Goal: Task Accomplishment & Management: Use online tool/utility

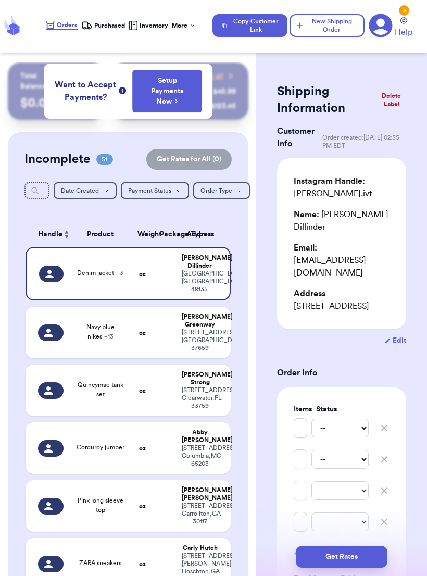
scroll to position [79, 0]
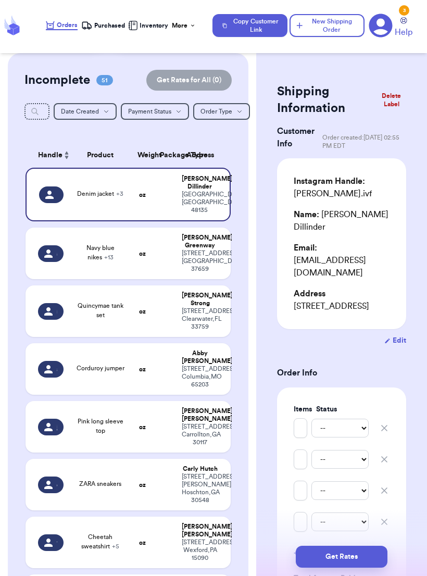
click at [196, 266] on div "[STREET_ADDRESS]" at bounding box center [200, 260] width 36 height 23
type input "Navy blue nikes"
type input "Zara butterfly set"
type input "RC stripped set"
type input "Zara denim jeans"
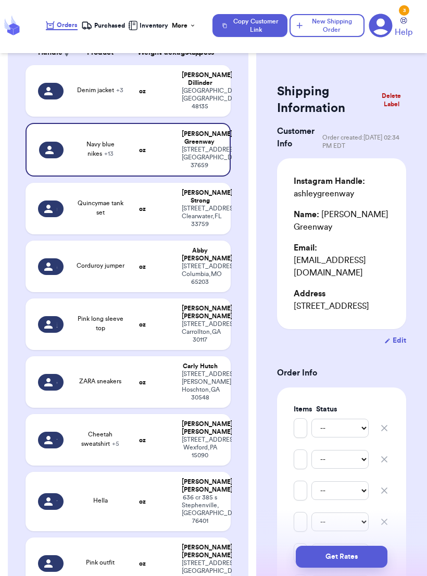
scroll to position [183, 0]
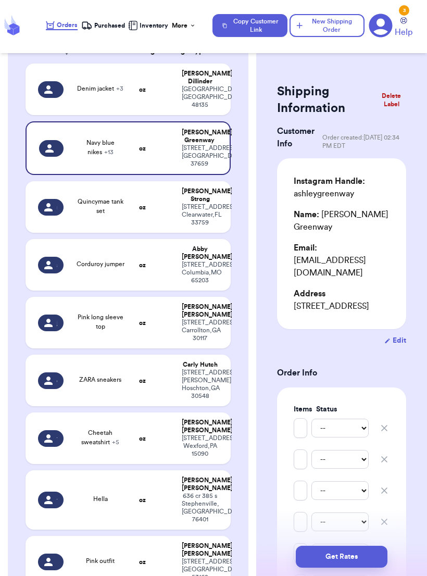
click at [199, 226] on div "[STREET_ADDRESS]" at bounding box center [200, 214] width 36 height 23
type input "Quincymae tank set"
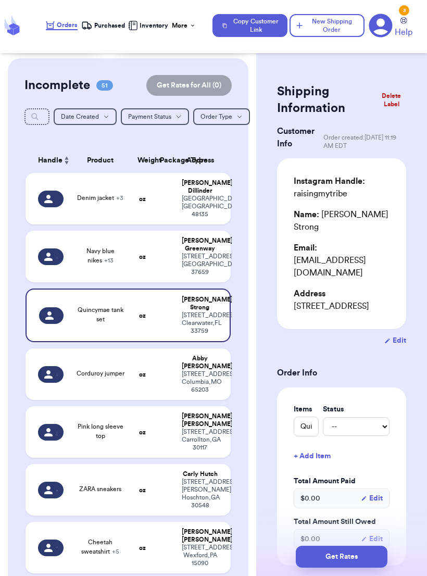
scroll to position [122, 0]
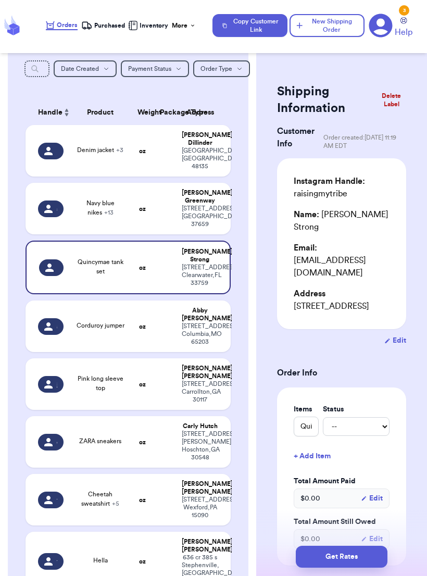
click at [207, 346] on div "[STREET_ADDRESS]" at bounding box center [200, 333] width 36 height 23
type input "Corduroy jumper"
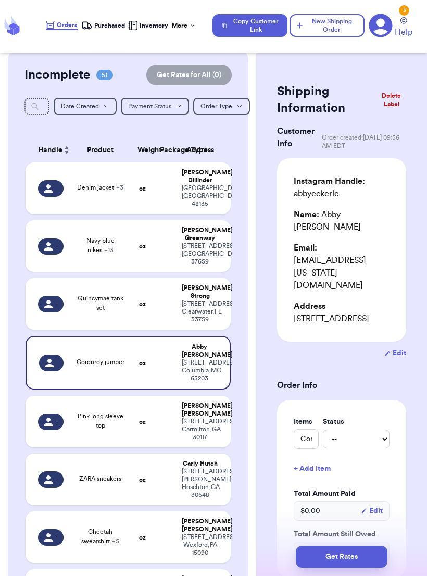
scroll to position [86, 0]
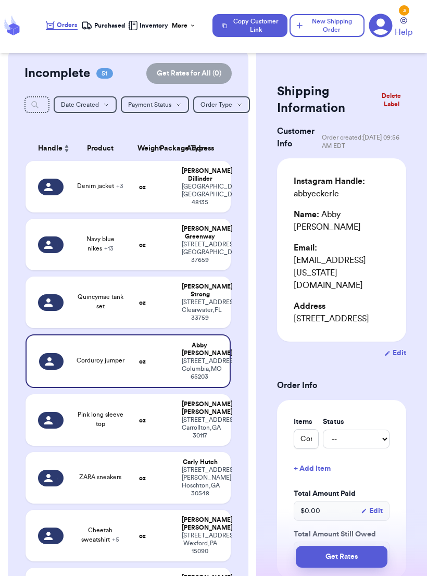
click at [213, 439] on div "[STREET_ADDRESS]" at bounding box center [200, 427] width 36 height 23
type input "Pink long sleeve top"
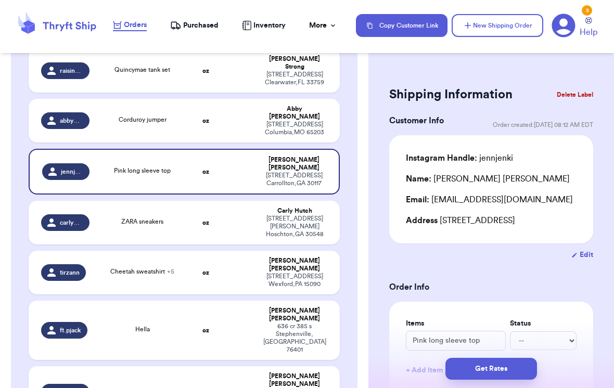
scroll to position [333, 0]
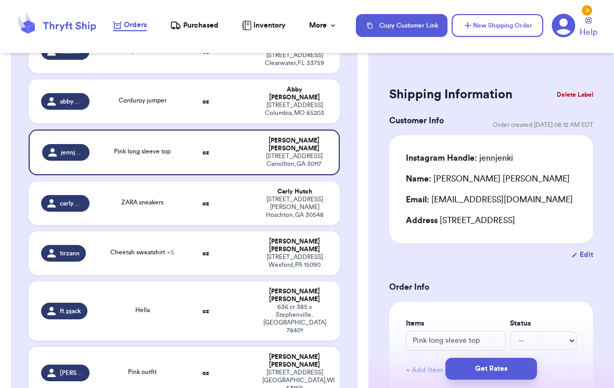
click at [289, 196] on div "[STREET_ADDRESS][PERSON_NAME]" at bounding box center [294, 207] width 65 height 23
type input "ZARA sneakers"
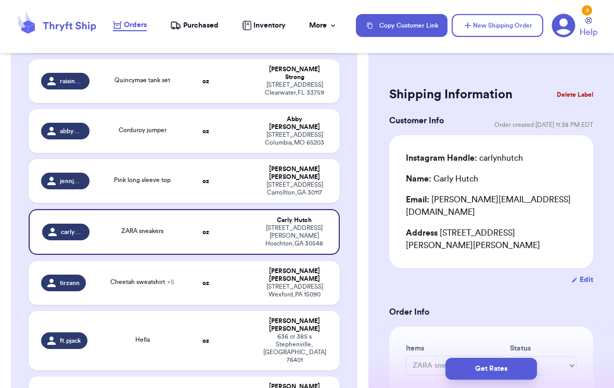
scroll to position [304, 0]
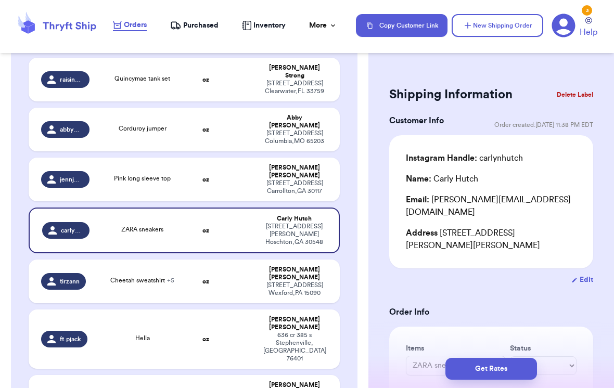
click at [317, 282] on div "[STREET_ADDRESS]" at bounding box center [294, 290] width 65 height 16
type input "Cheetah sweatshirt"
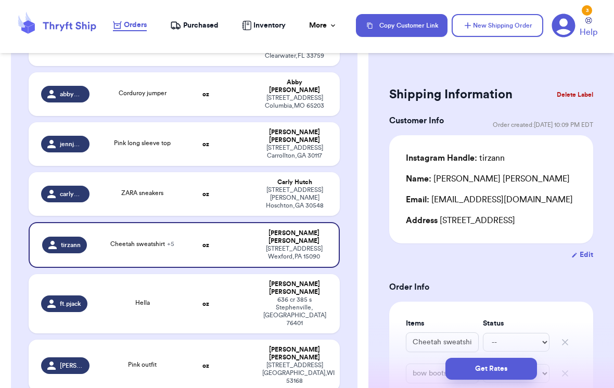
scroll to position [352, 0]
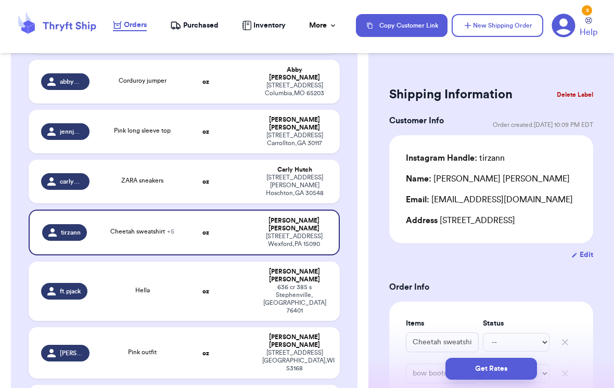
click at [286, 284] on div "[STREET_ADDRESS]" at bounding box center [294, 299] width 65 height 31
type input "Hella"
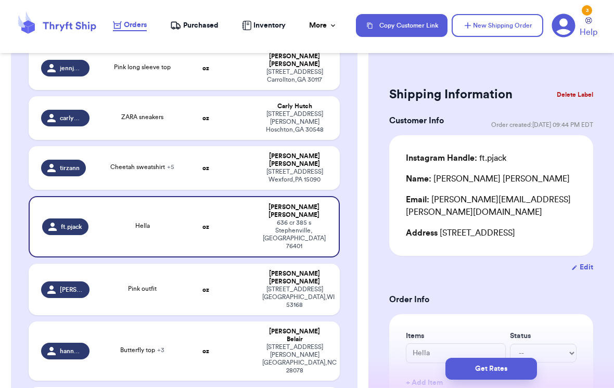
scroll to position [416, 0]
click at [307, 270] on div "[PERSON_NAME]" at bounding box center [294, 278] width 65 height 16
type input "Pink outfit"
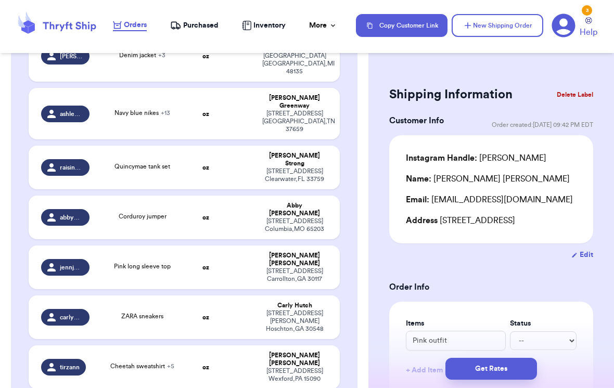
scroll to position [202, 0]
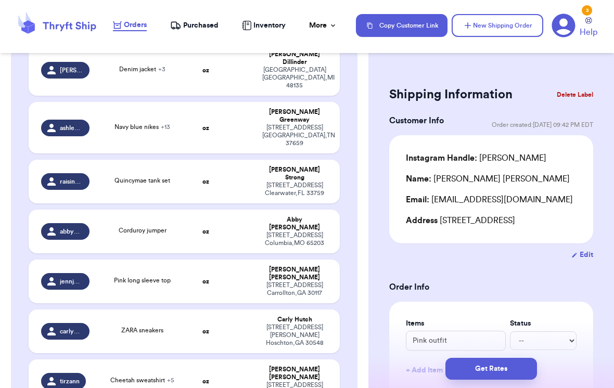
click at [131, 310] on td "ZARA sneakers" at bounding box center [143, 332] width 94 height 44
type input "ZARA sneakers"
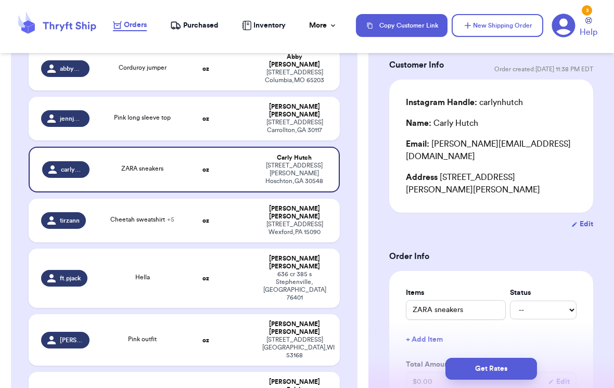
scroll to position [372, 0]
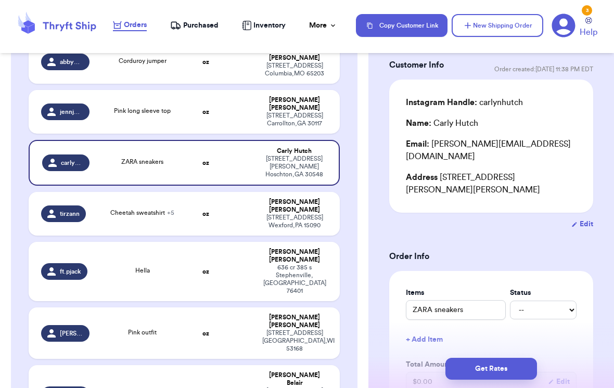
click at [254, 365] on td at bounding box center [239, 394] width 33 height 59
type input "Butterfly top"
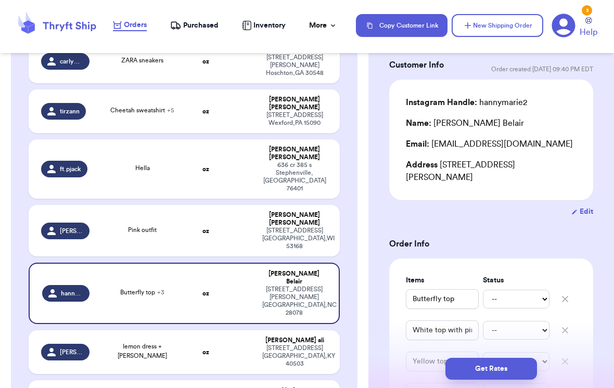
scroll to position [475, 0]
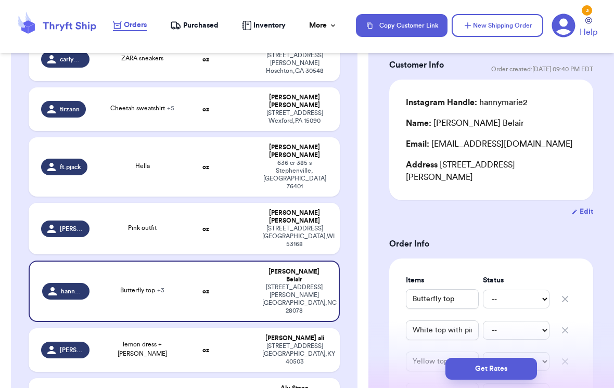
click at [322, 342] on div "[STREET_ADDRESS]" at bounding box center [294, 353] width 65 height 23
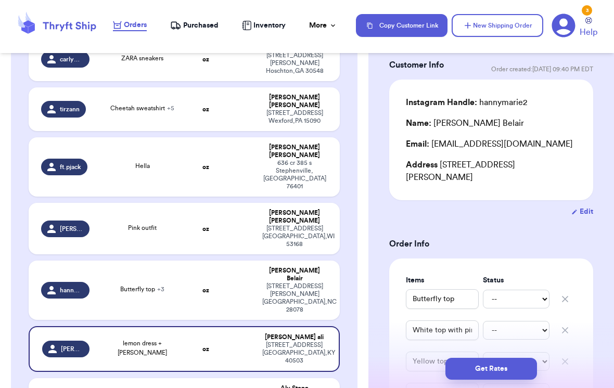
type input "lemon dress + [PERSON_NAME]"
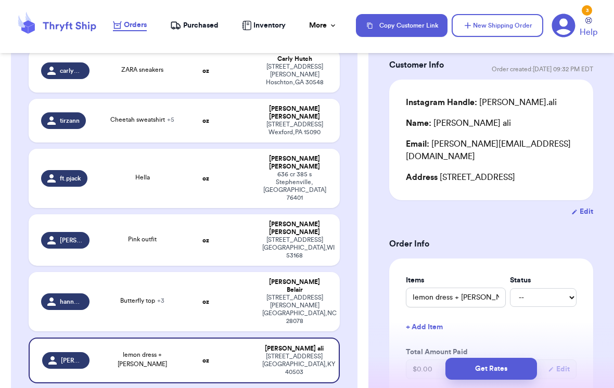
scroll to position [504, 0]
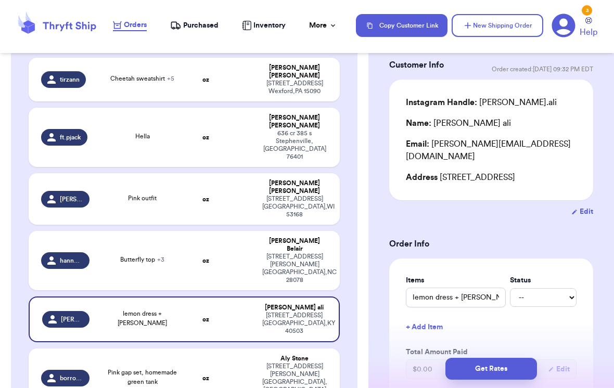
click at [304, 355] on div "[PERSON_NAME]" at bounding box center [294, 359] width 65 height 8
type input "Pink gap set, homemade green tank"
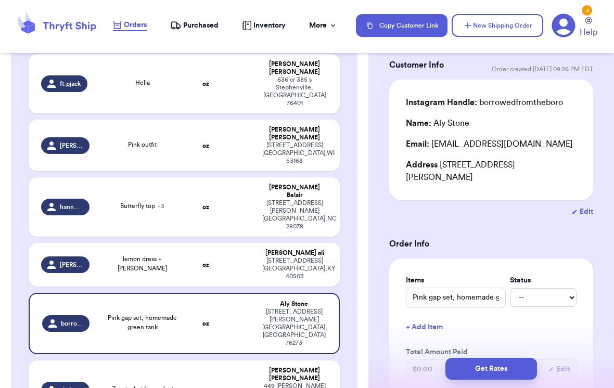
scroll to position [573, 0]
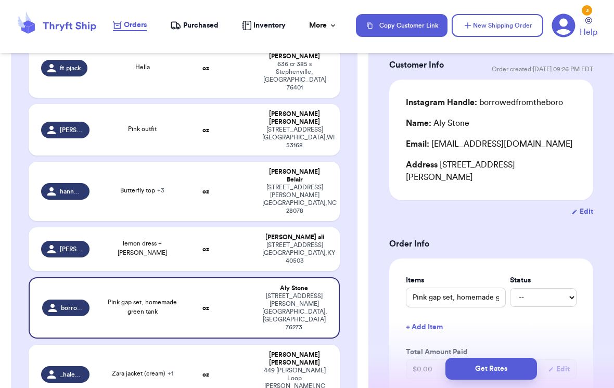
click at [272, 367] on div "[STREET_ADDRESS][PERSON_NAME][PERSON_NAME]" at bounding box center [294, 382] width 65 height 31
type input "Zara jacket (cream)"
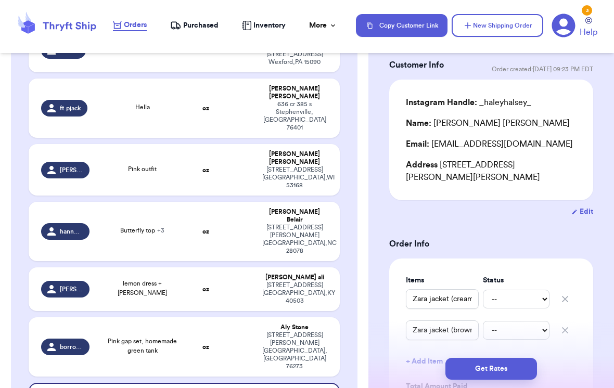
scroll to position [541, 0]
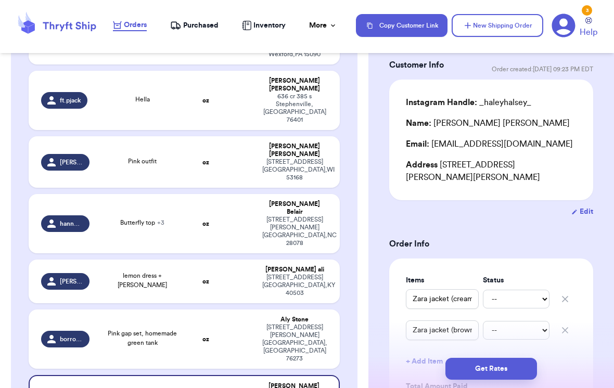
type input "Pastel set"
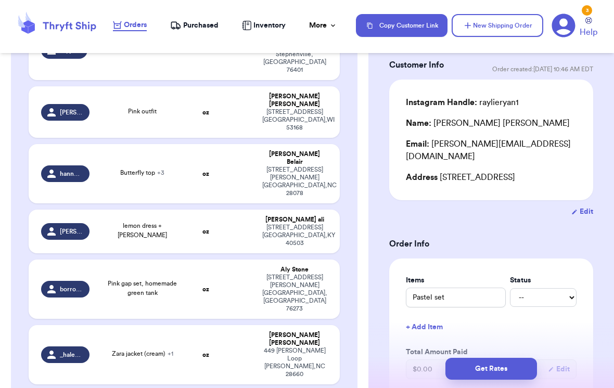
scroll to position [607, 0]
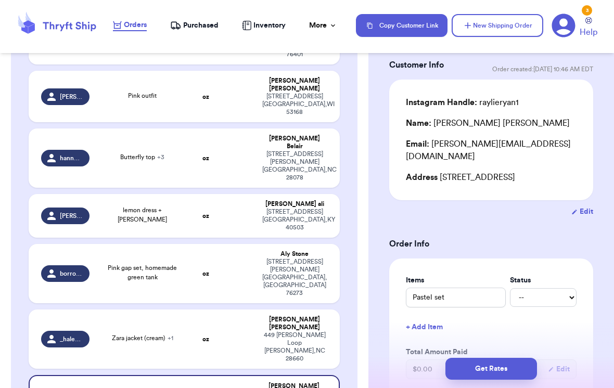
type input "Open bag"
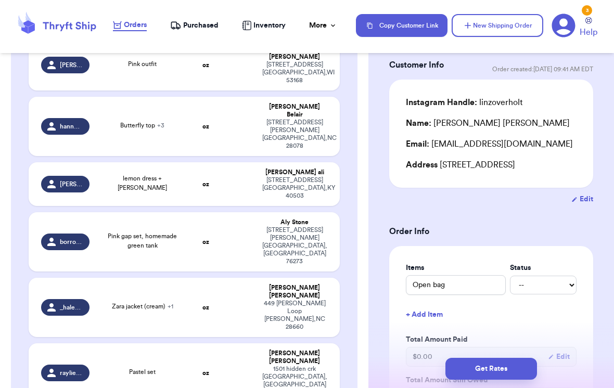
scroll to position [654, 0]
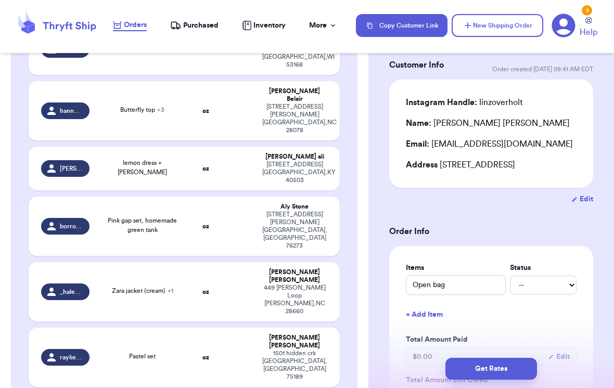
type input "[PERSON_NAME] pinstripe collared shirt"
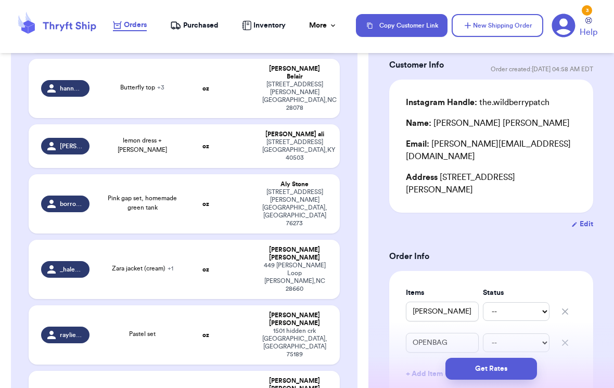
scroll to position [687, 0]
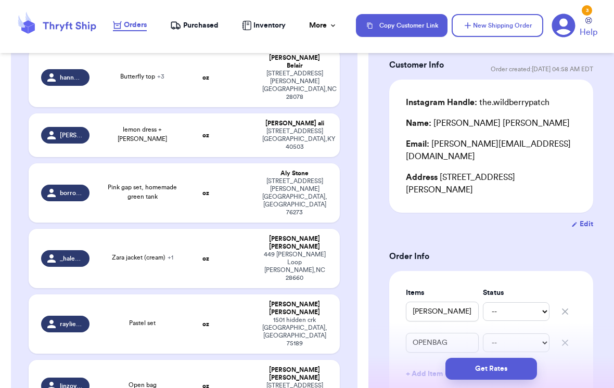
type input "QM 18-24"
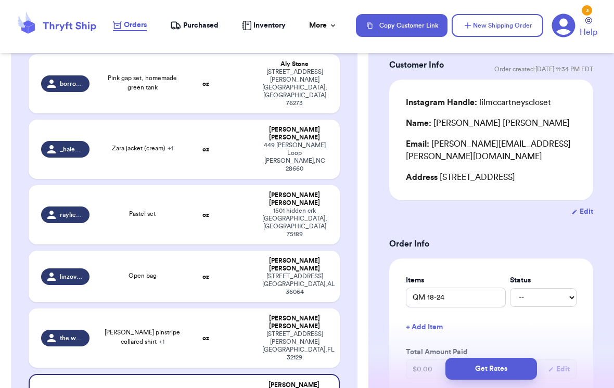
scroll to position [809, 0]
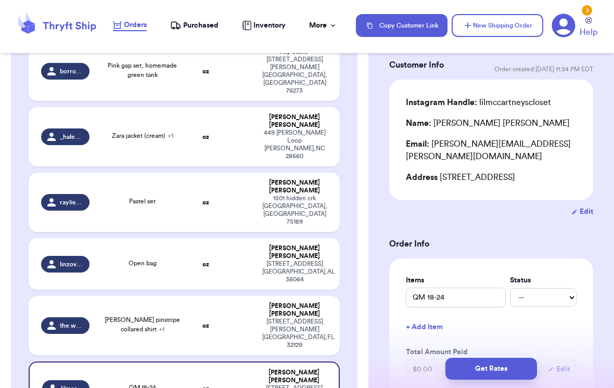
type input "Jacket $10"
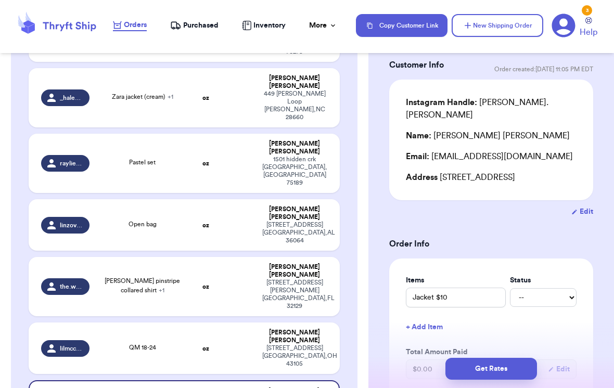
scroll to position [878, 0]
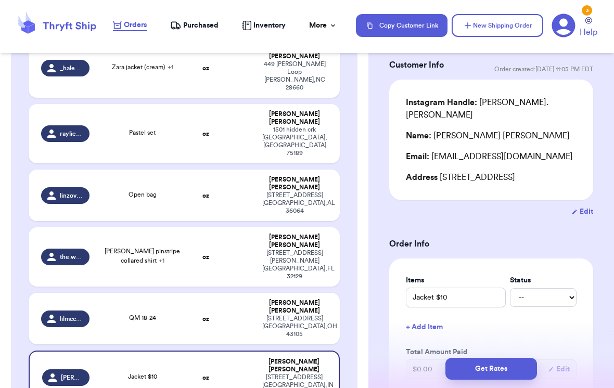
type input "[PERSON_NAME] stripe dress; wild wawa rainbow tank, [PERSON_NAME] and [PERSON_N…"
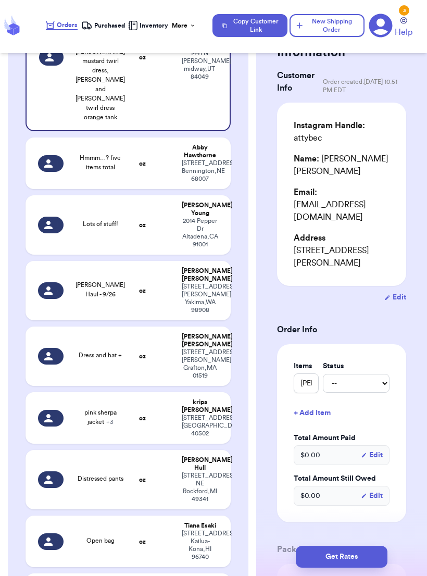
scroll to position [1428, 0]
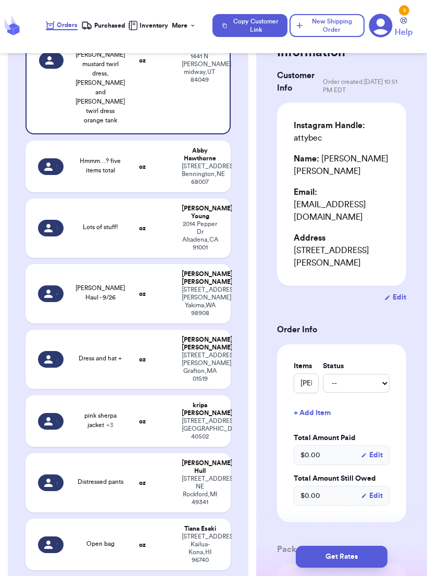
click at [194, 179] on div "[STREET_ADDRESS]" at bounding box center [200, 173] width 36 height 23
type input "Hmmm…? five items total"
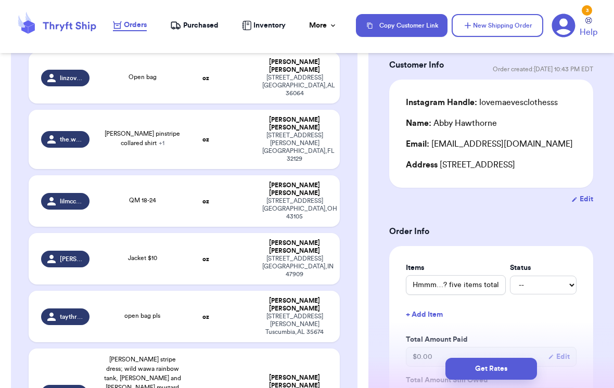
scroll to position [1000, 0]
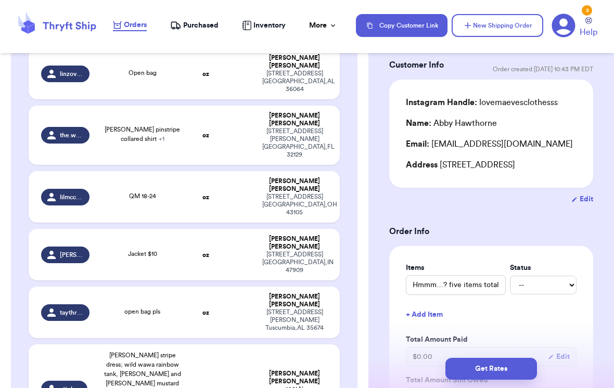
type input "Lots of stuff!"
